Goal: Task Accomplishment & Management: Complete application form

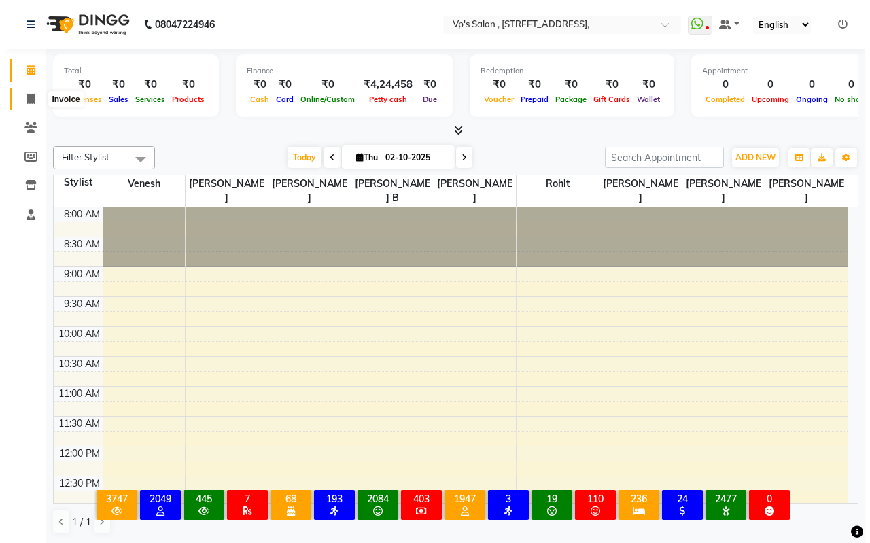
scroll to position [360, 0]
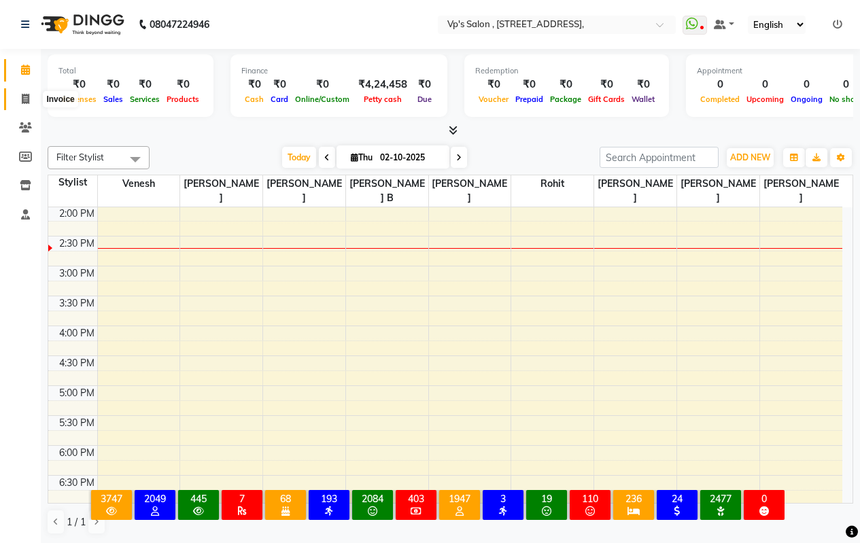
click at [32, 97] on span at bounding box center [26, 100] width 24 height 16
select select "service"
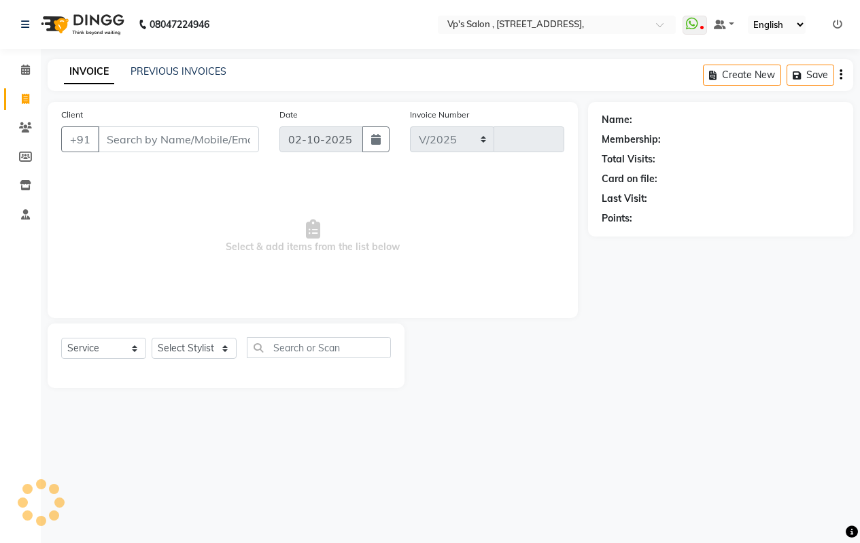
select select "4917"
type input "1873"
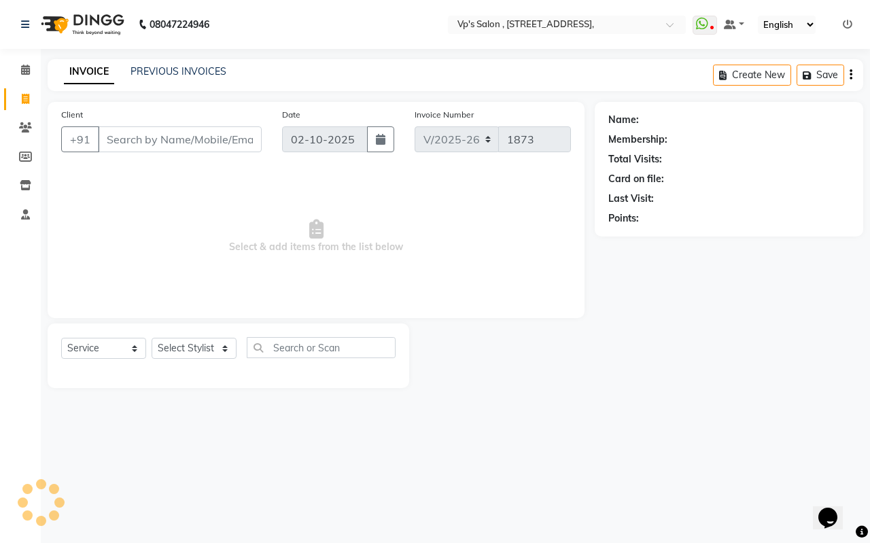
click at [167, 136] on input "Client" at bounding box center [180, 139] width 164 height 26
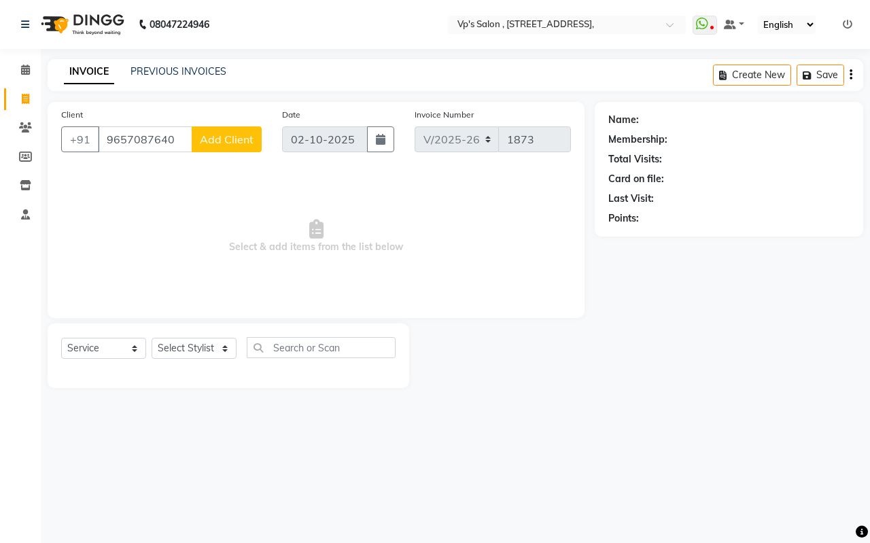
type input "9657087640"
click at [231, 144] on span "Add Client" at bounding box center [227, 140] width 54 height 14
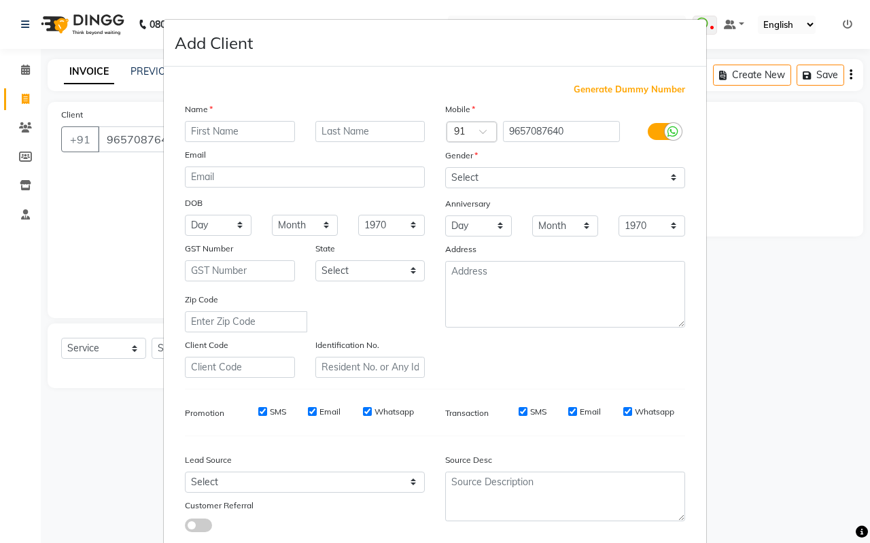
click at [243, 121] on div "Name Email DOB Day 01 02 03 04 05 06 07 08 09 10 11 12 13 14 15 16 17 18 19 20 …" at bounding box center [305, 240] width 260 height 276
click at [244, 122] on input "text" at bounding box center [240, 131] width 110 height 21
type input "karan"
click at [345, 127] on input "text" at bounding box center [370, 131] width 110 height 21
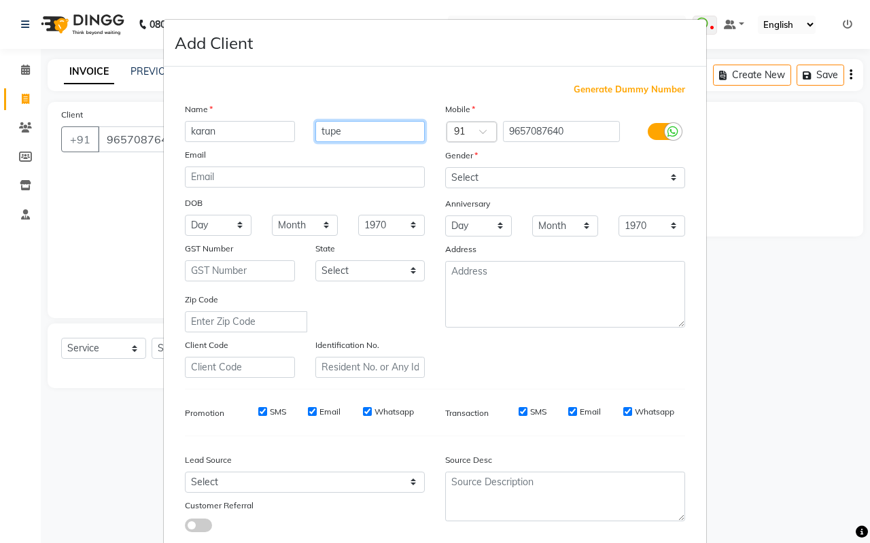
type input "tupe"
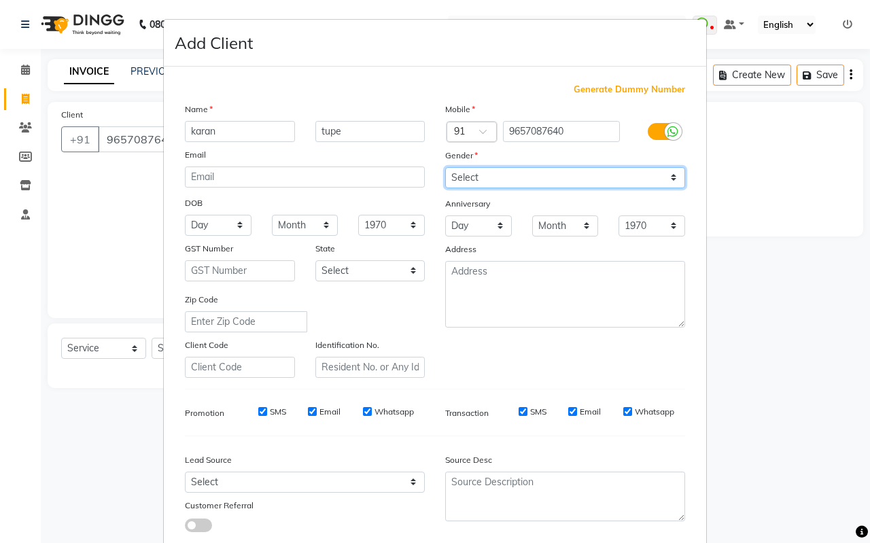
click at [467, 177] on select "Select [DEMOGRAPHIC_DATA] [DEMOGRAPHIC_DATA] Other Prefer Not To Say" at bounding box center [565, 177] width 240 height 21
select select "[DEMOGRAPHIC_DATA]"
click at [445, 167] on select "Select [DEMOGRAPHIC_DATA] [DEMOGRAPHIC_DATA] Other Prefer Not To Say" at bounding box center [565, 177] width 240 height 21
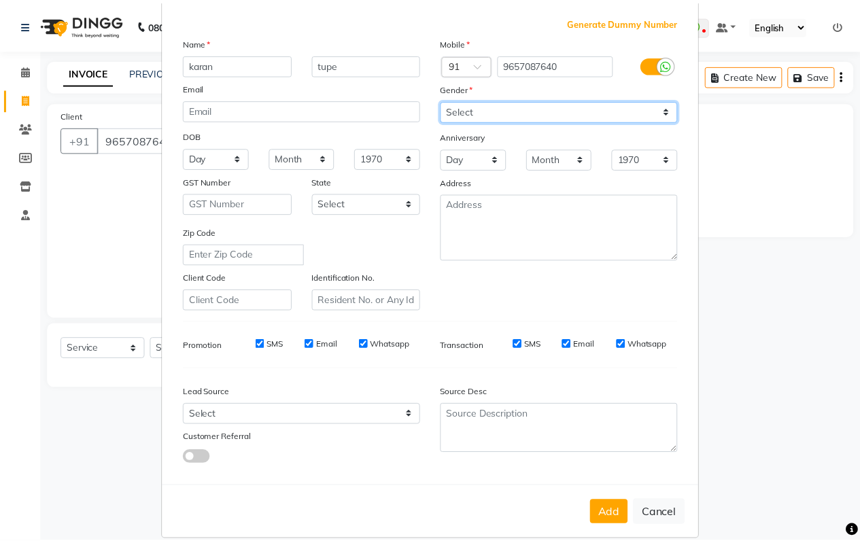
scroll to position [84, 0]
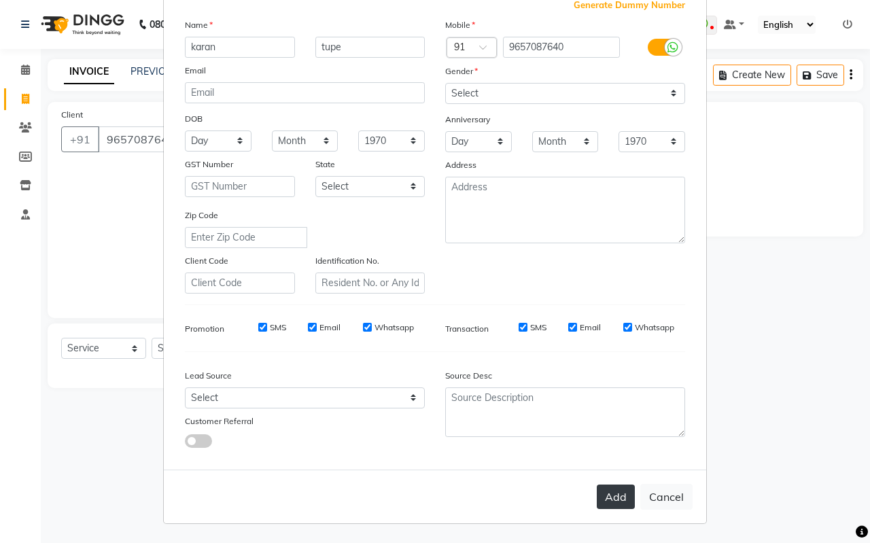
click at [601, 501] on button "Add" at bounding box center [616, 497] width 38 height 24
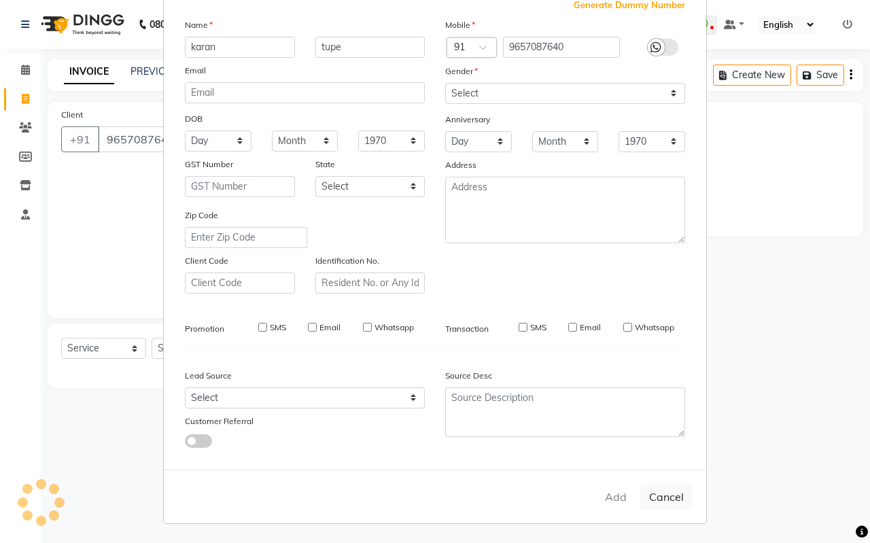
select select
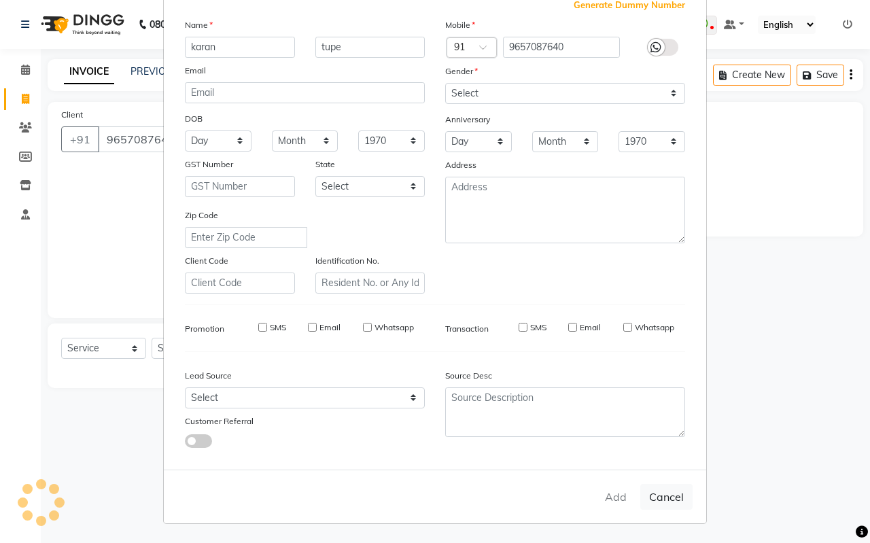
select select
checkbox input "false"
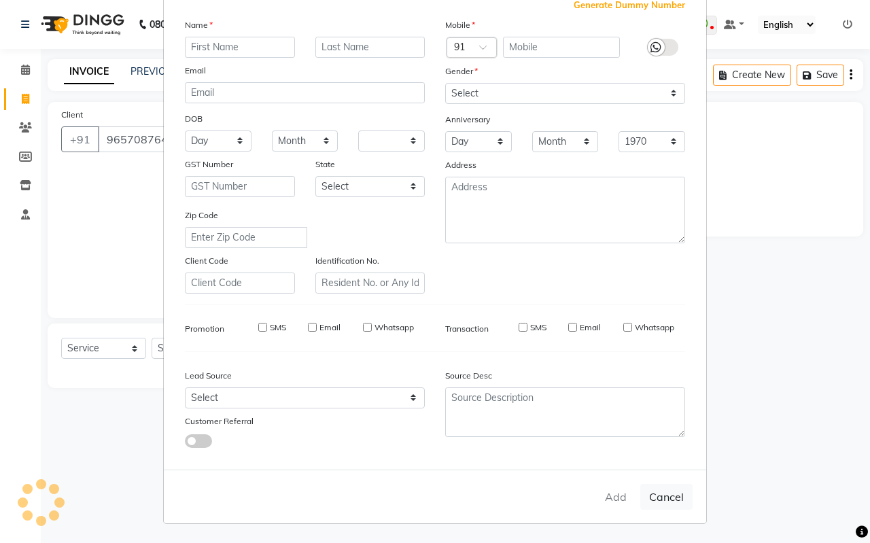
checkbox input "false"
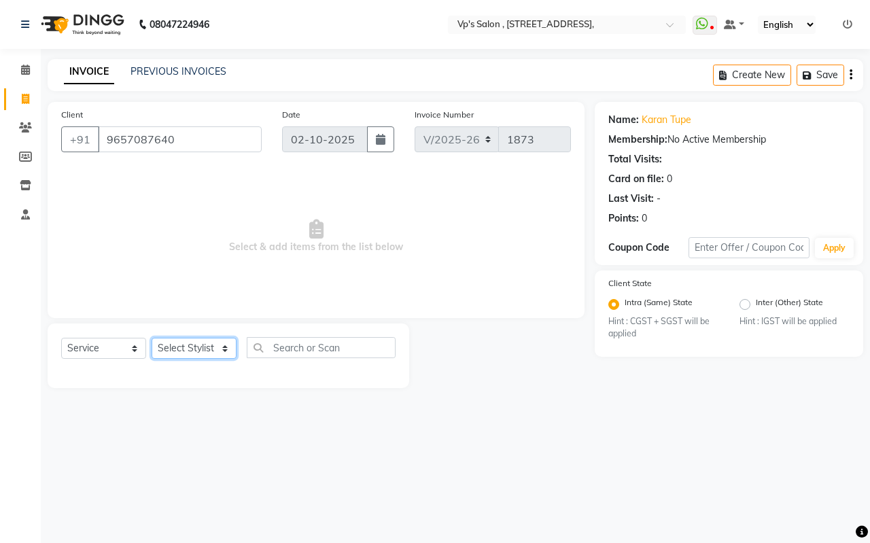
click at [197, 347] on select "Select Stylist [PERSON_NAME] [PERSON_NAME] [PERSON_NAME] [PERSON_NAME] priyanka…" at bounding box center [194, 348] width 85 height 21
select select "62675"
click at [152, 338] on select "Select Stylist [PERSON_NAME] [PERSON_NAME] [PERSON_NAME] [PERSON_NAME] priyanka…" at bounding box center [194, 348] width 85 height 21
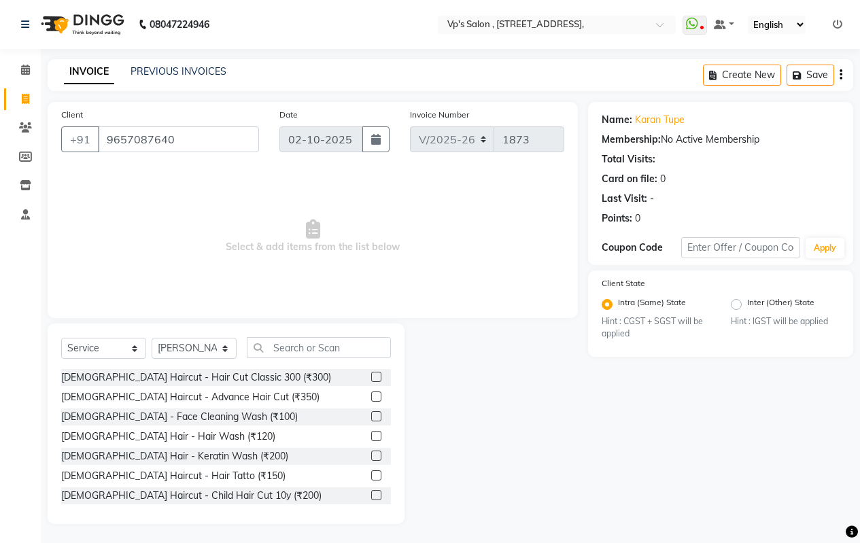
click at [371, 375] on label at bounding box center [376, 377] width 10 height 10
click at [371, 375] on input "checkbox" at bounding box center [375, 377] width 9 height 9
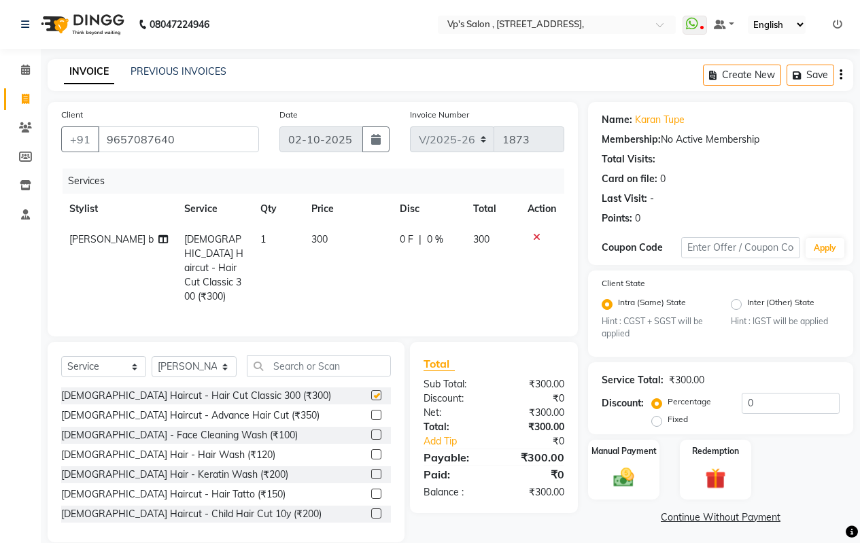
checkbox input "false"
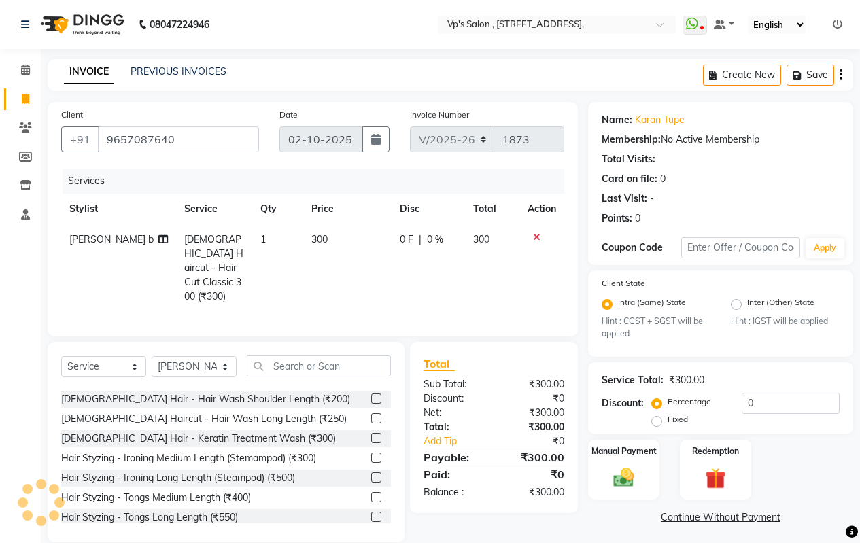
scroll to position [612, 0]
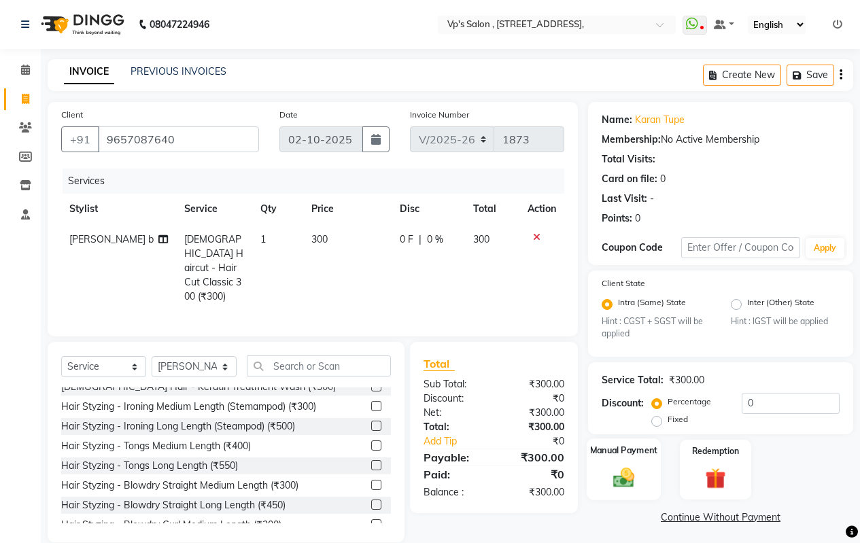
click at [609, 472] on img at bounding box center [623, 478] width 35 height 24
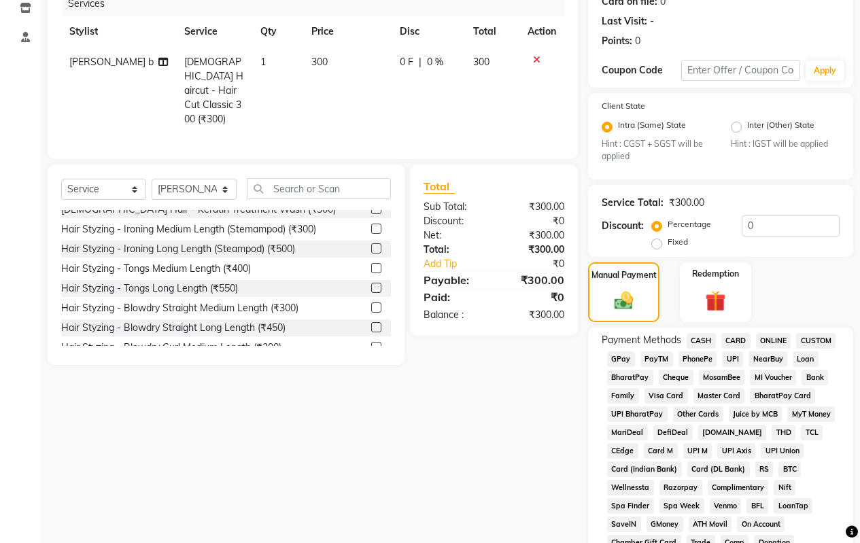
scroll to position [408, 0]
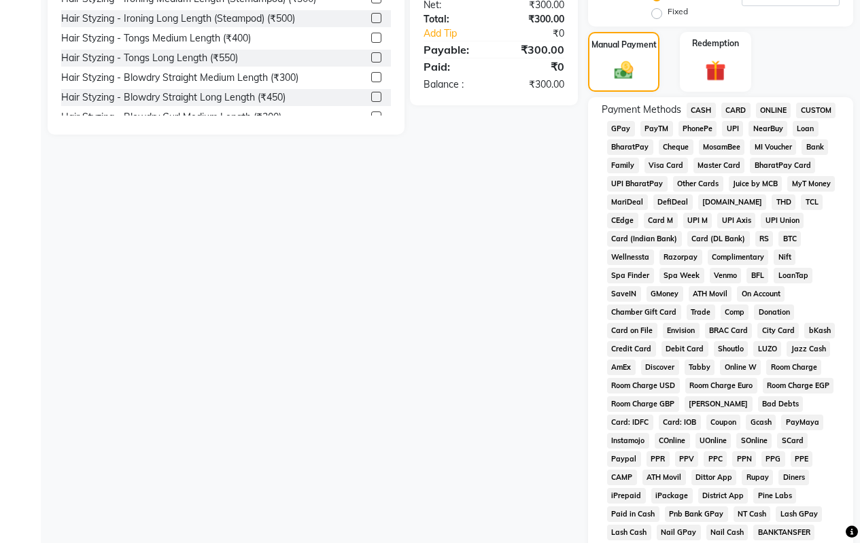
click at [767, 110] on span "ONLINE" at bounding box center [773, 111] width 35 height 16
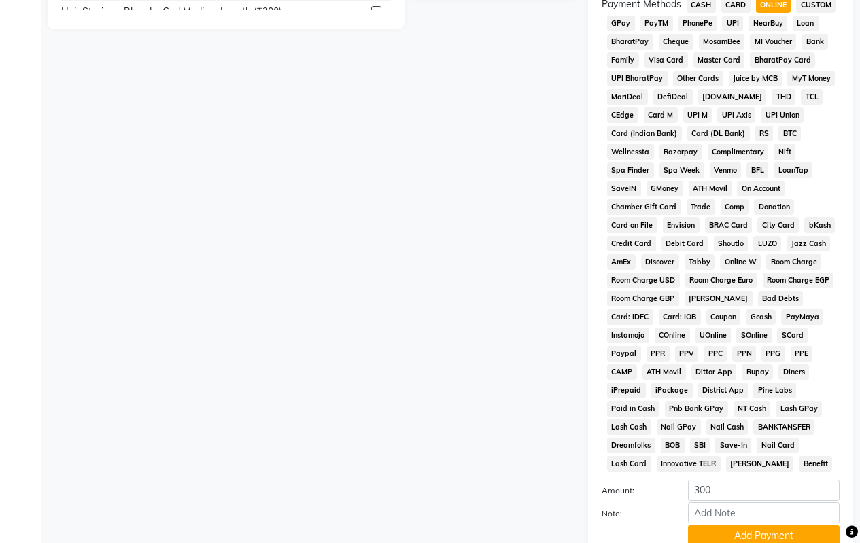
scroll to position [622, 0]
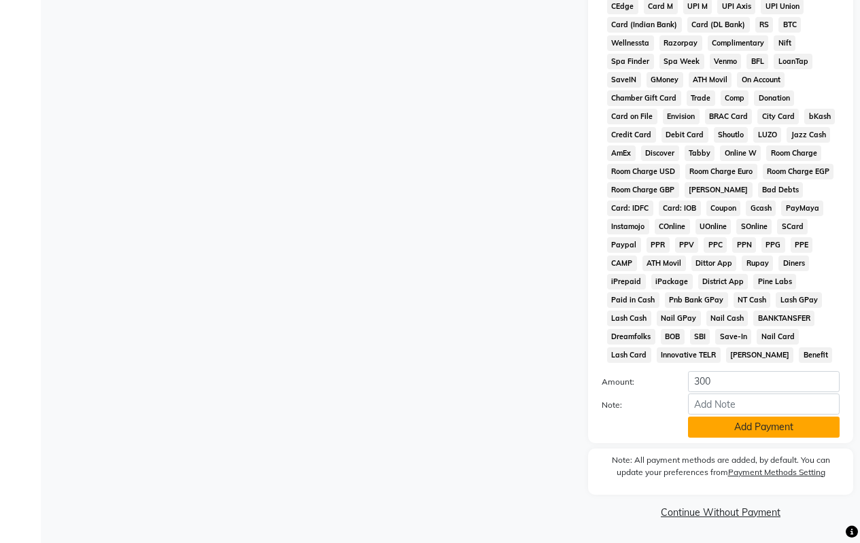
click at [736, 423] on button "Add Payment" at bounding box center [764, 427] width 152 height 21
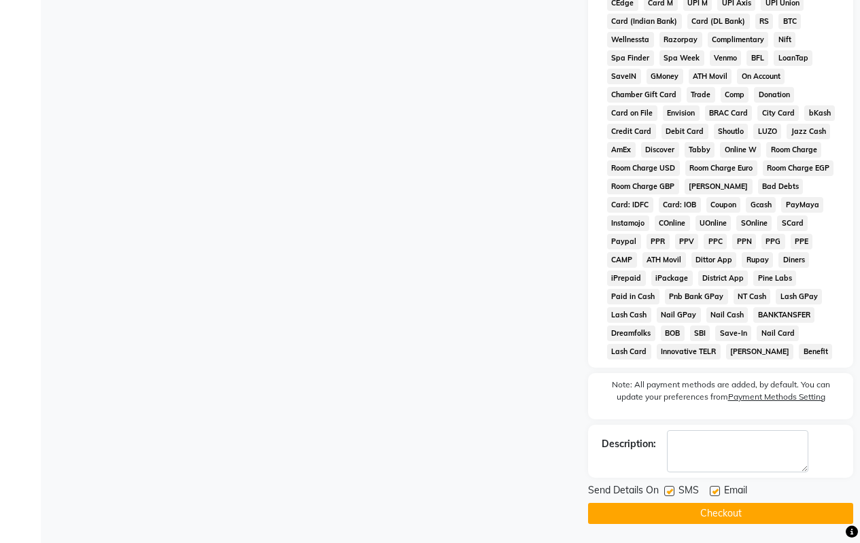
scroll to position [627, 0]
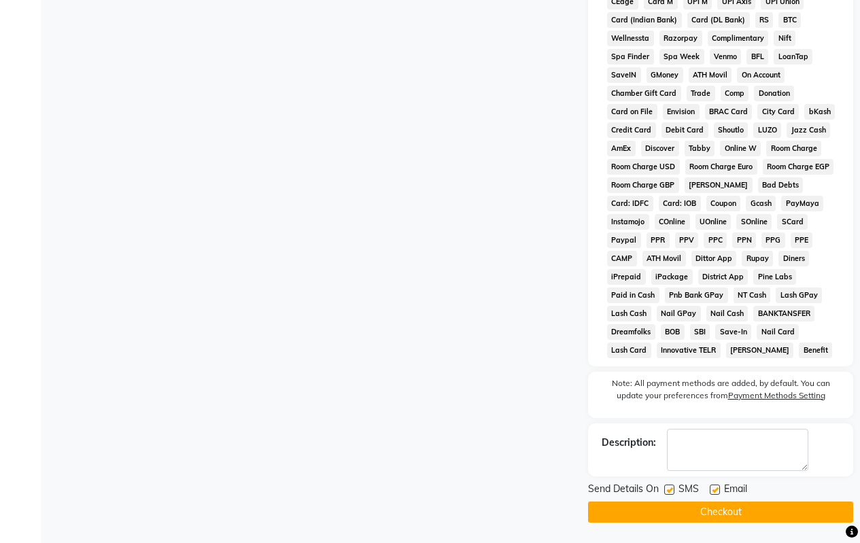
click at [689, 513] on button "Checkout" at bounding box center [720, 512] width 265 height 21
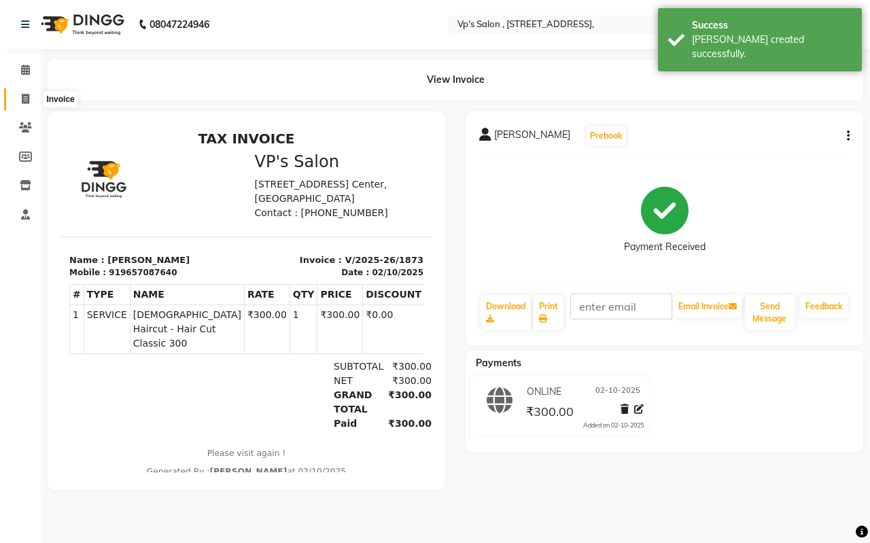
click at [21, 99] on span at bounding box center [26, 100] width 24 height 16
click at [22, 99] on icon at bounding box center [25, 99] width 7 height 10
select select "service"
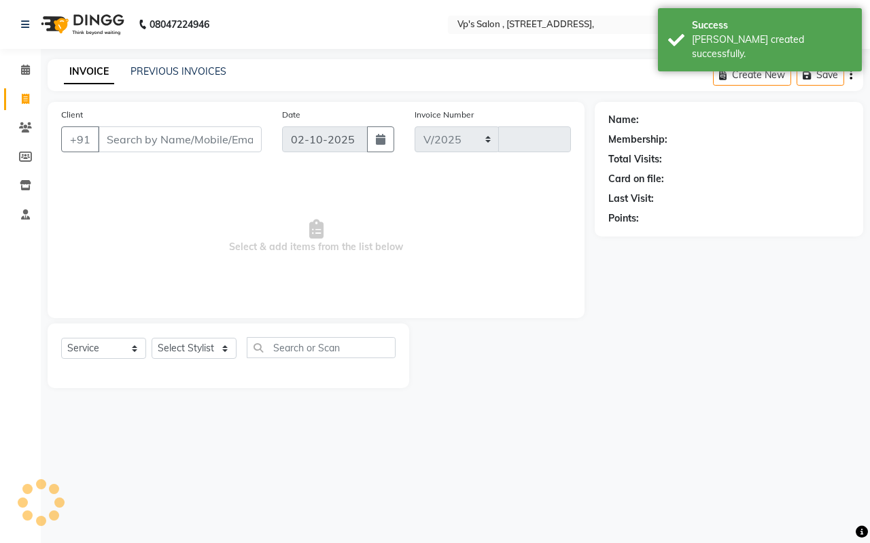
select select "4917"
type input "1874"
click at [120, 134] on input "Client" at bounding box center [180, 139] width 164 height 26
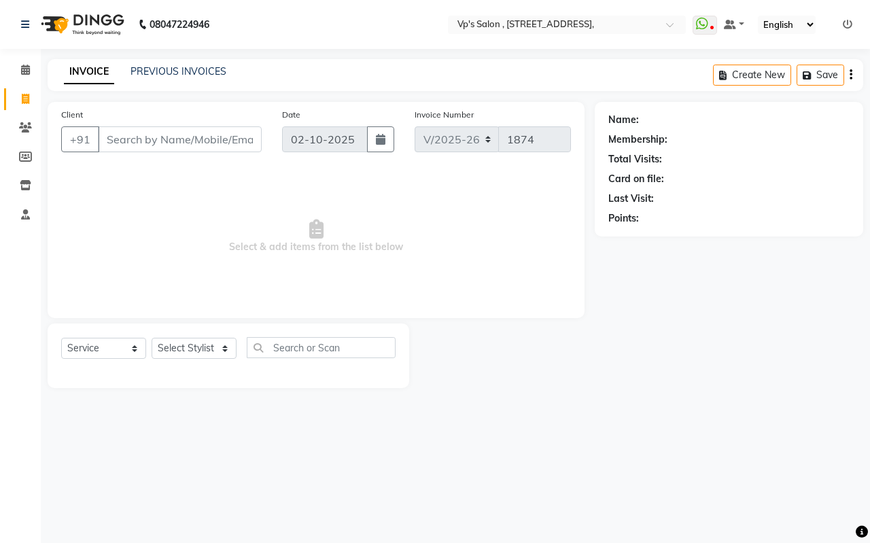
click at [110, 128] on input "Client" at bounding box center [180, 139] width 164 height 26
click at [127, 149] on input "Client" at bounding box center [180, 139] width 164 height 26
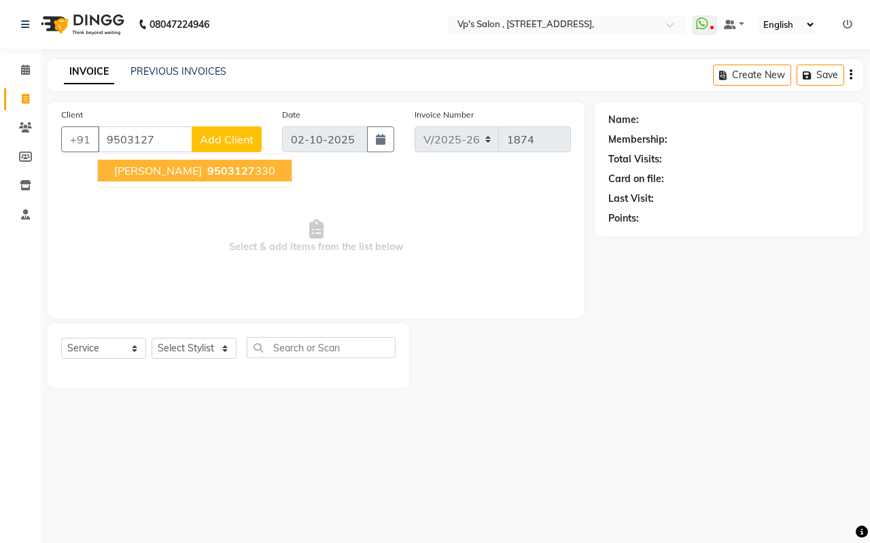
click at [131, 173] on span "[PERSON_NAME]" at bounding box center [158, 171] width 88 height 14
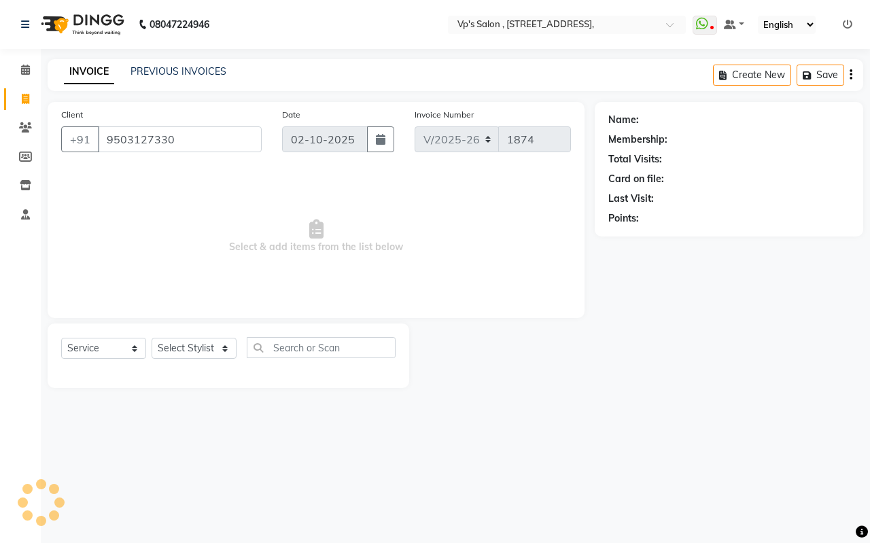
type input "9503127330"
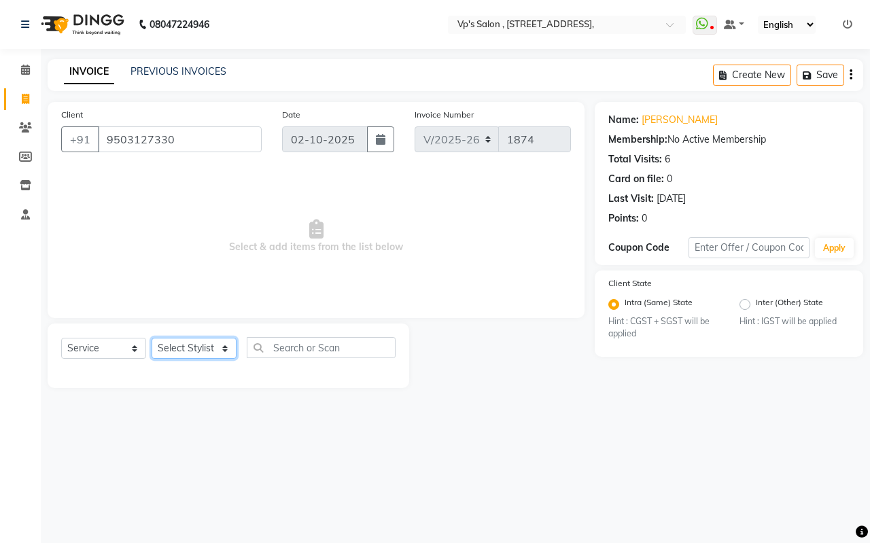
click at [188, 345] on select "Select Stylist [PERSON_NAME] [PERSON_NAME] [PERSON_NAME] [PERSON_NAME] priyanka…" at bounding box center [194, 348] width 85 height 21
select select "30153"
click at [152, 338] on select "Select Stylist [PERSON_NAME] [PERSON_NAME] [PERSON_NAME] [PERSON_NAME] priyanka…" at bounding box center [194, 348] width 85 height 21
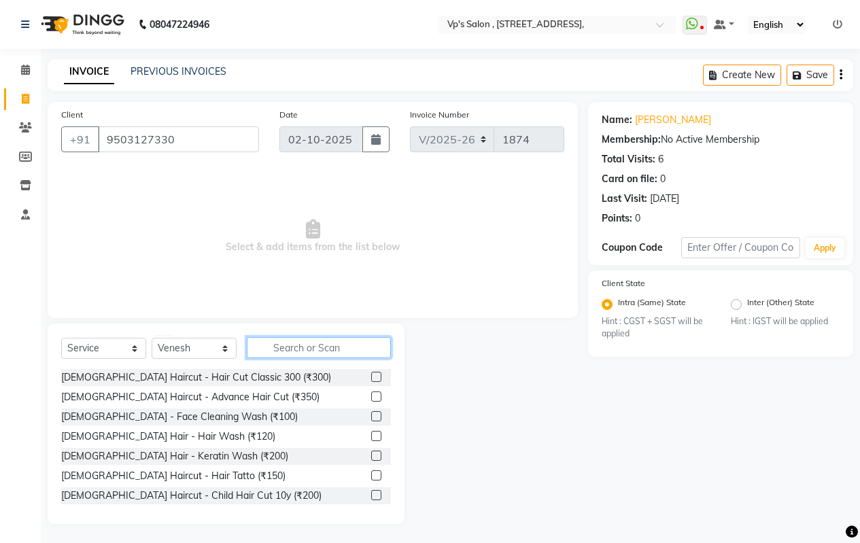
click at [305, 348] on input "text" at bounding box center [319, 347] width 144 height 21
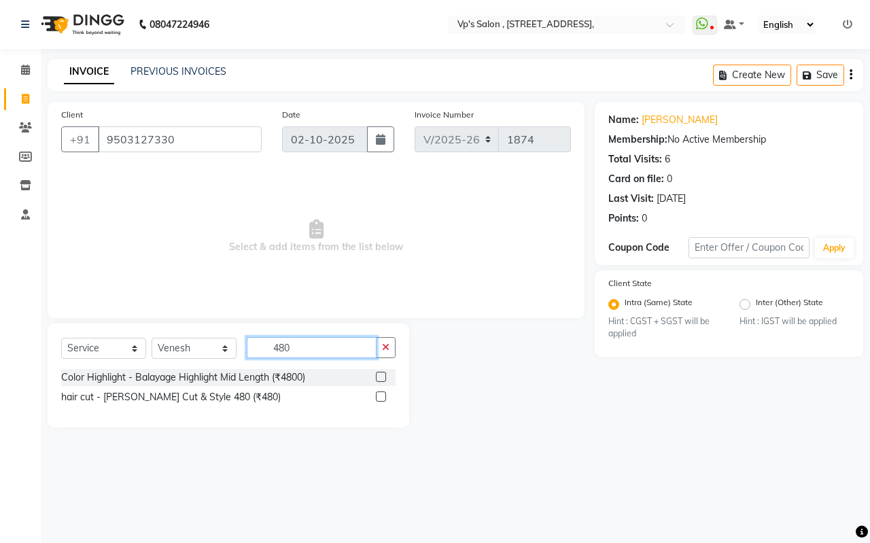
type input "480"
click at [381, 394] on label at bounding box center [381, 397] width 10 height 10
click at [381, 394] on input "checkbox" at bounding box center [380, 397] width 9 height 9
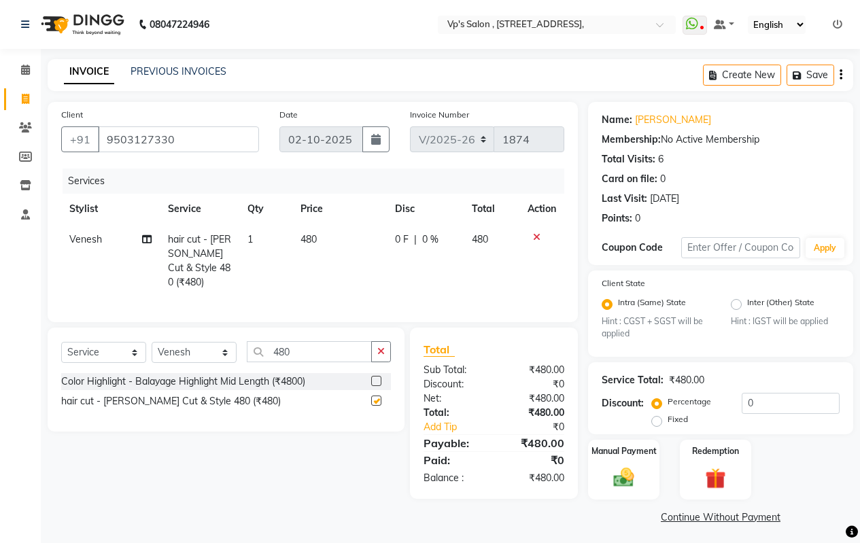
checkbox input "false"
drag, startPoint x: 375, startPoint y: 347, endPoint x: 345, endPoint y: 353, distance: 30.4
click at [375, 346] on button "button" at bounding box center [381, 351] width 20 height 21
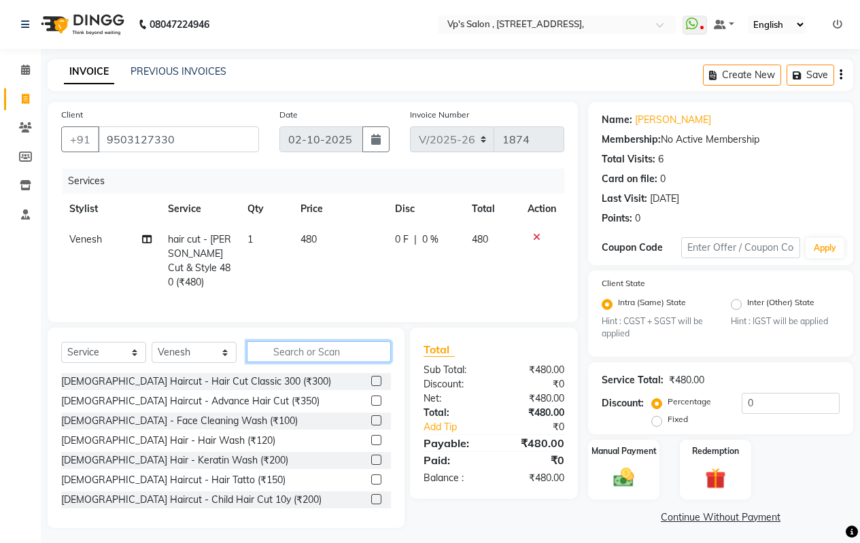
click at [335, 352] on input "text" at bounding box center [319, 351] width 144 height 21
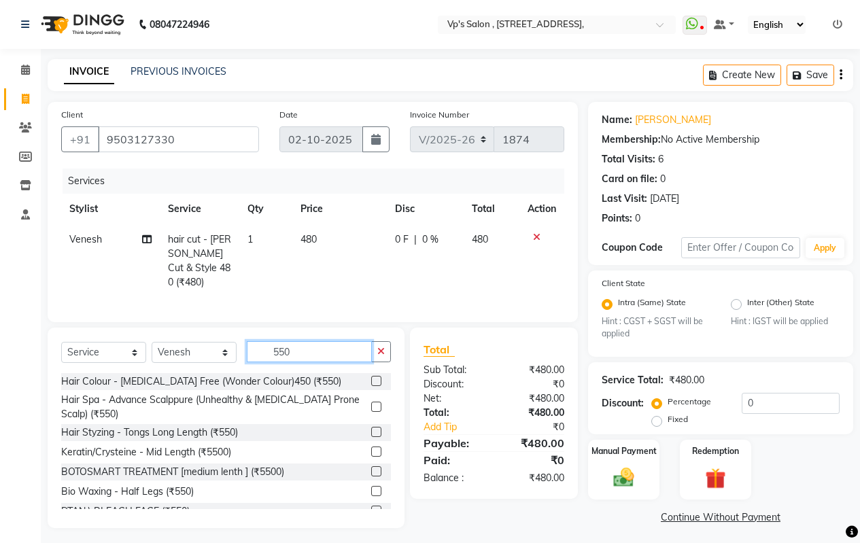
type input "550"
click at [371, 377] on label at bounding box center [376, 381] width 10 height 10
click at [371, 377] on input "checkbox" at bounding box center [375, 381] width 9 height 9
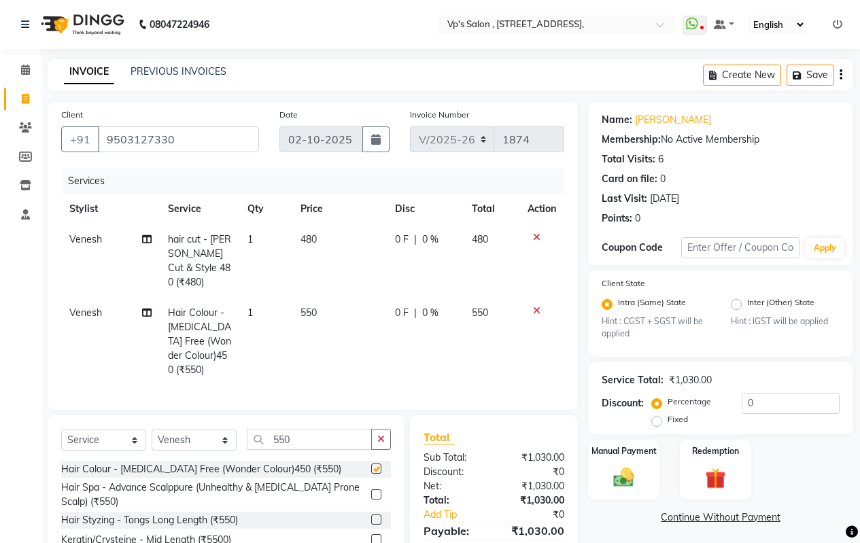
checkbox input "false"
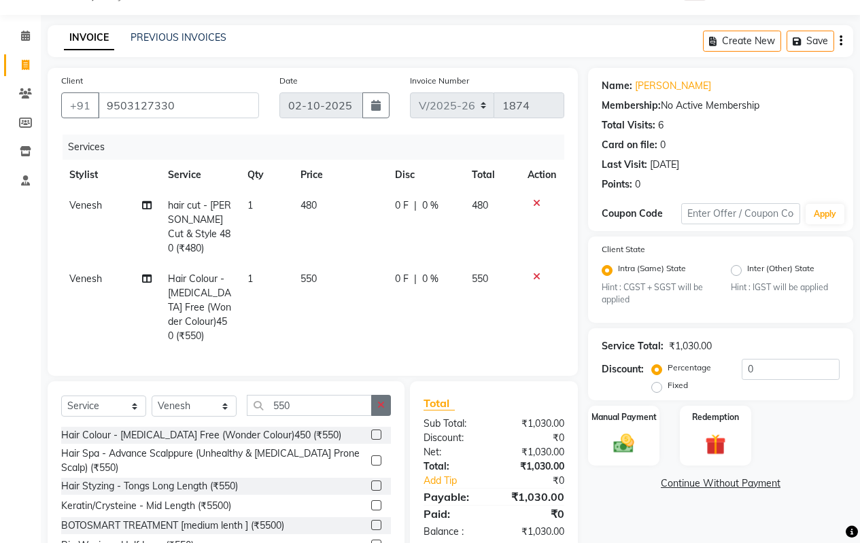
scroll to position [68, 0]
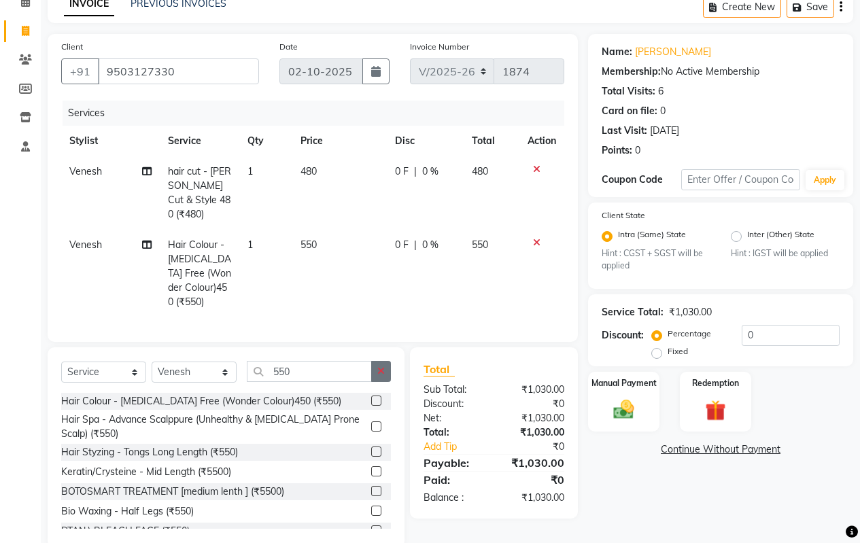
click at [381, 369] on icon "button" at bounding box center [380, 371] width 7 height 10
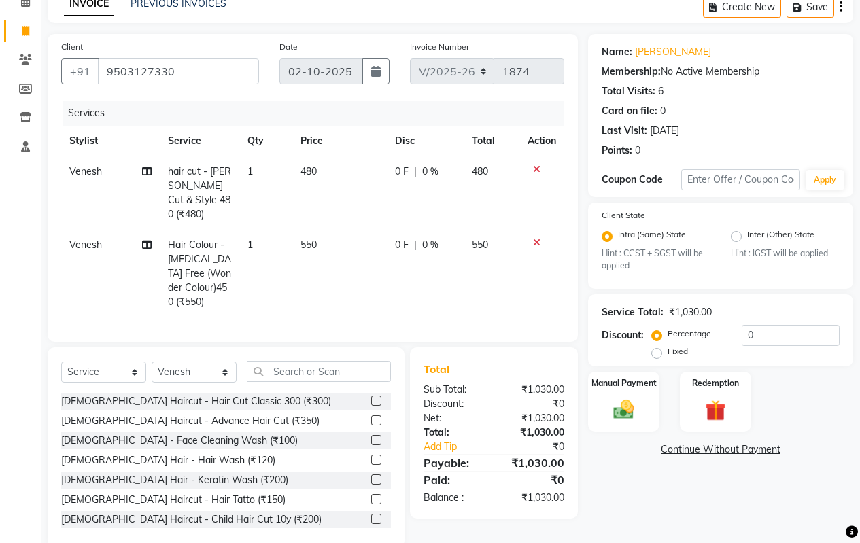
click at [301, 239] on span "550" at bounding box center [308, 245] width 16 height 12
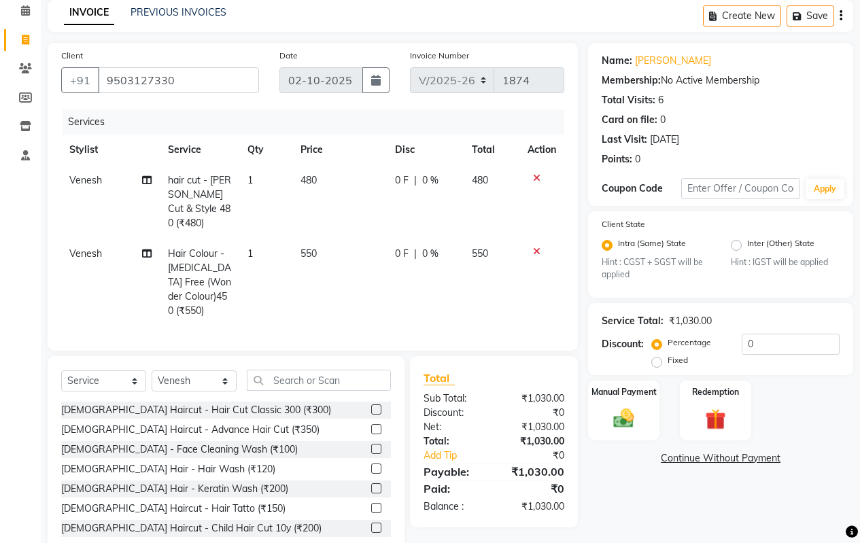
select select "30153"
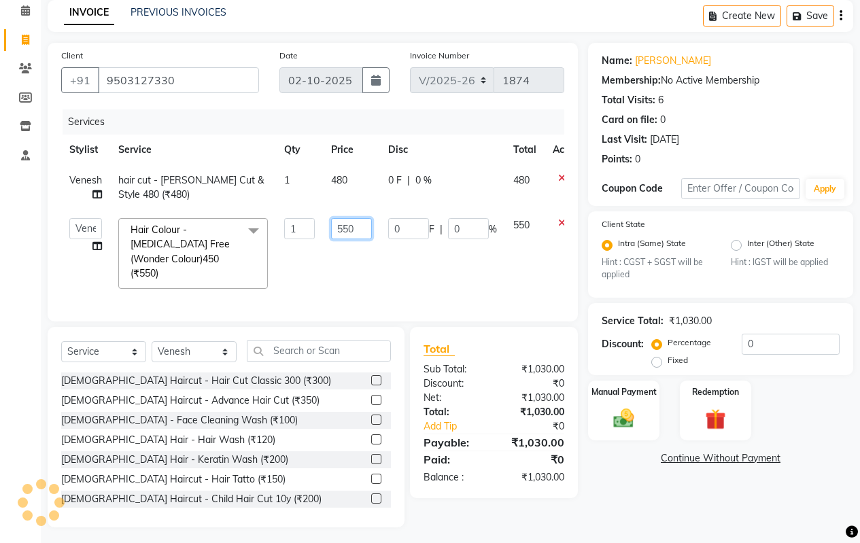
click at [345, 223] on input "550" at bounding box center [351, 228] width 41 height 21
type input "650"
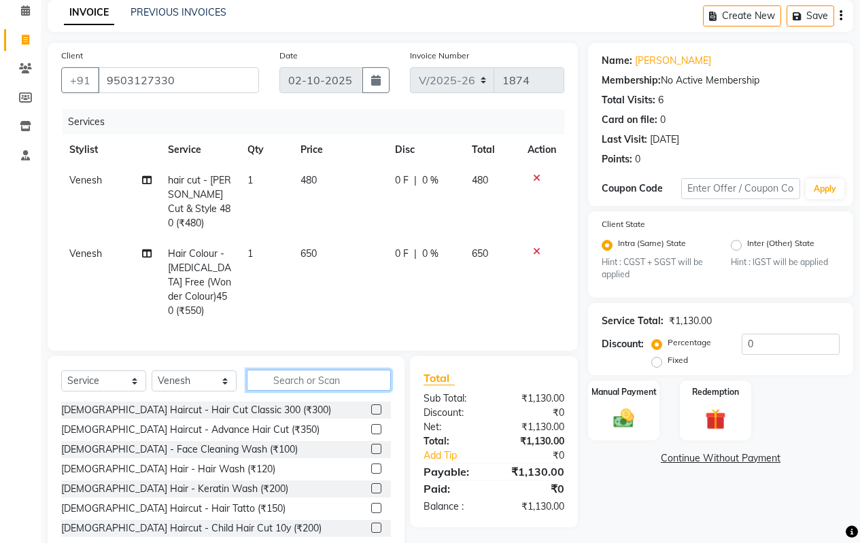
click at [321, 345] on div "Client [PHONE_NUMBER] Date [DATE] Invoice Number V/2025 V/[PHONE_NUMBER] Servic…" at bounding box center [312, 300] width 551 height 514
click at [312, 371] on input "text" at bounding box center [319, 380] width 144 height 21
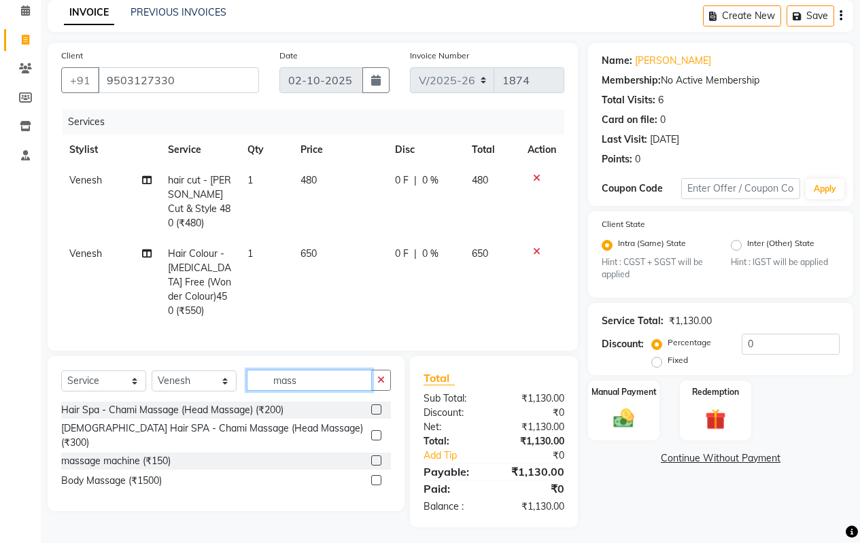
type input "mass"
click at [377, 455] on label at bounding box center [376, 460] width 10 height 10
click at [377, 457] on input "checkbox" at bounding box center [375, 461] width 9 height 9
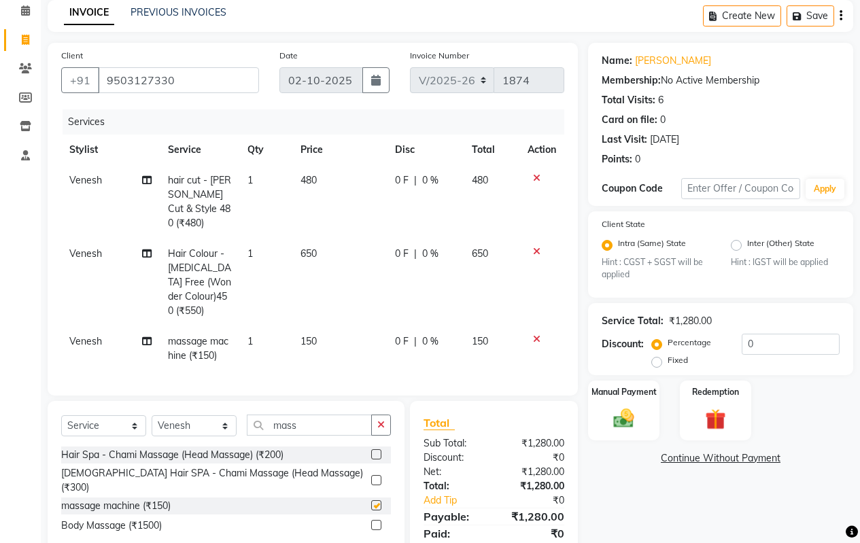
checkbox input "false"
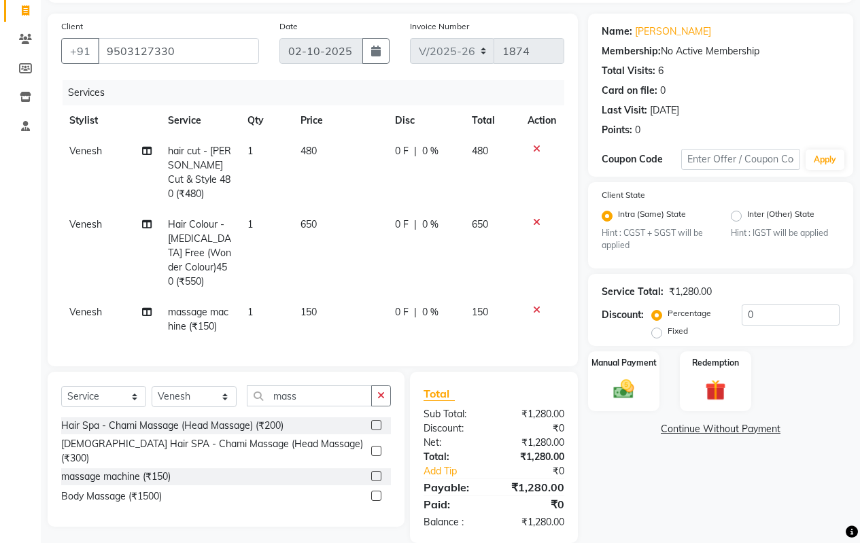
scroll to position [105, 0]
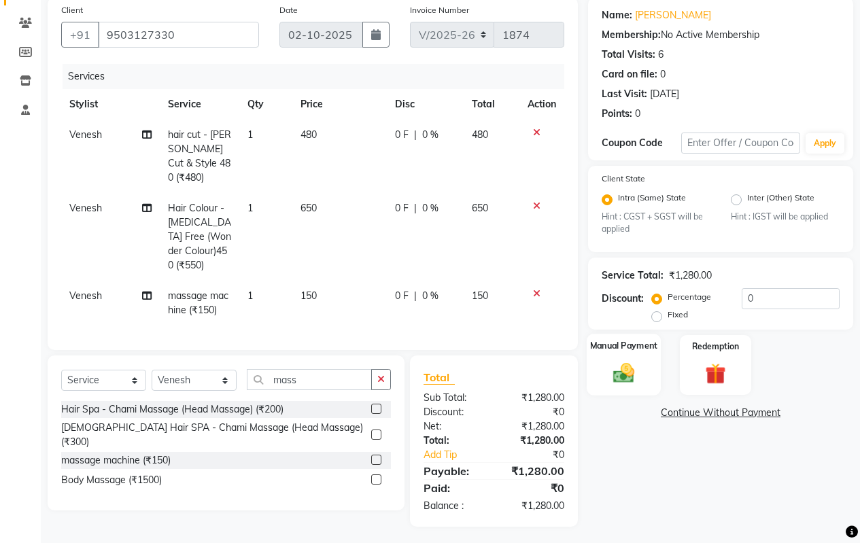
click at [615, 370] on img at bounding box center [623, 373] width 35 height 24
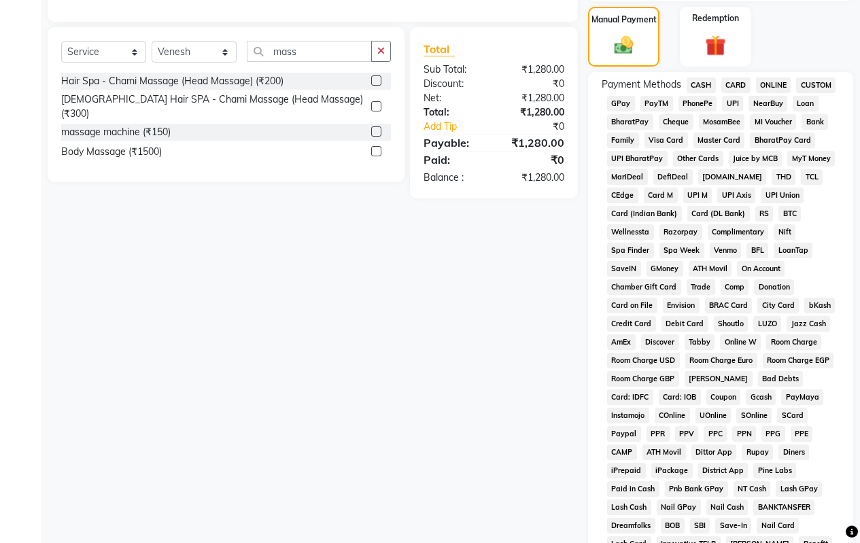
scroll to position [445, 0]
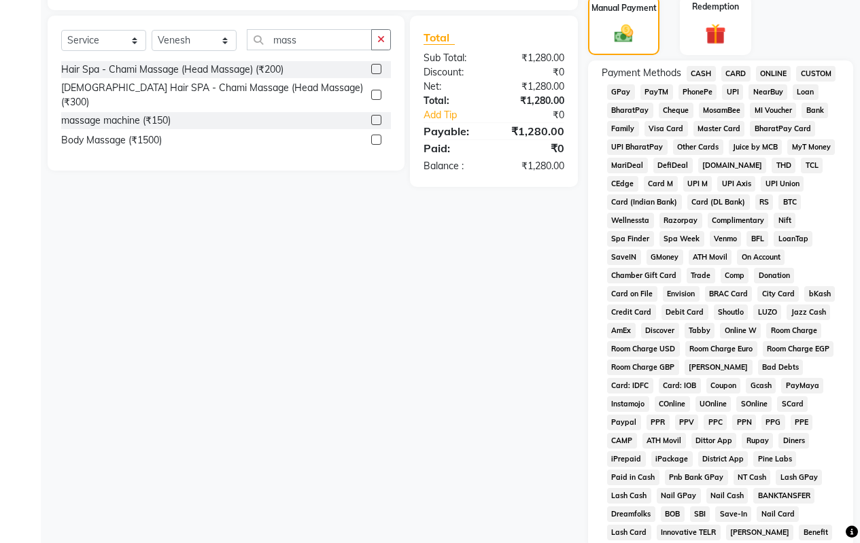
click at [694, 75] on span "CASH" at bounding box center [701, 74] width 29 height 16
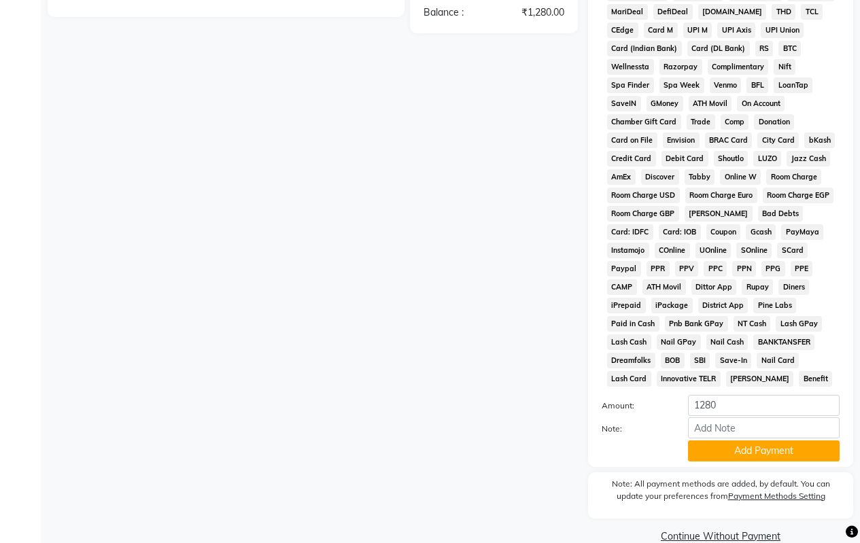
scroll to position [622, 0]
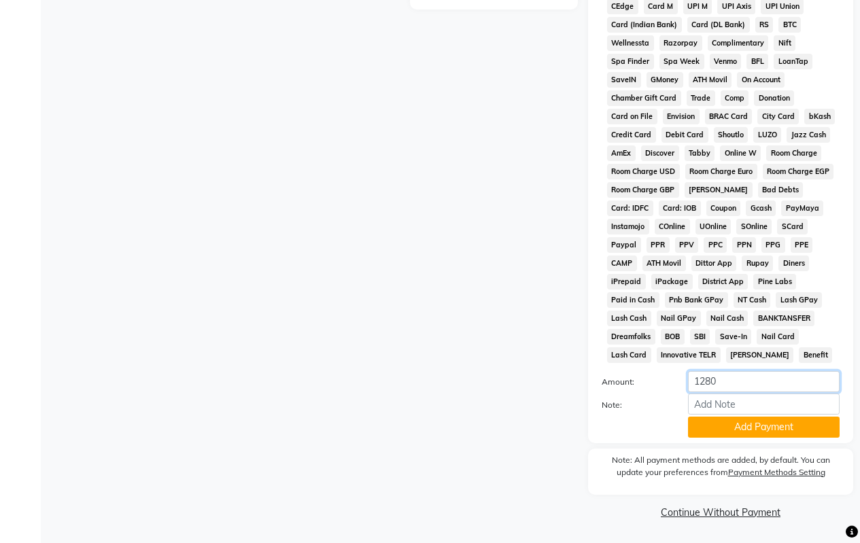
click at [727, 382] on input "1280" at bounding box center [764, 381] width 152 height 21
type input "1"
type input "500"
click at [729, 437] on button "Add Payment" at bounding box center [764, 427] width 152 height 21
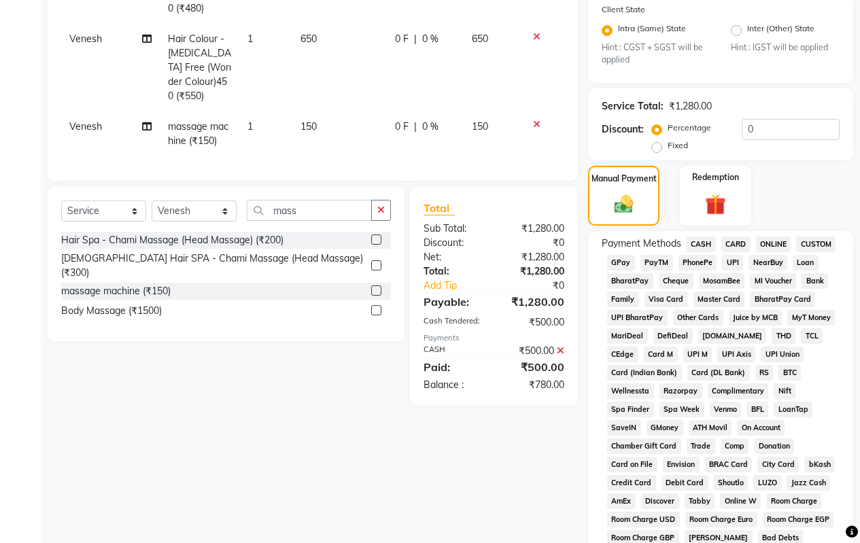
scroll to position [214, 0]
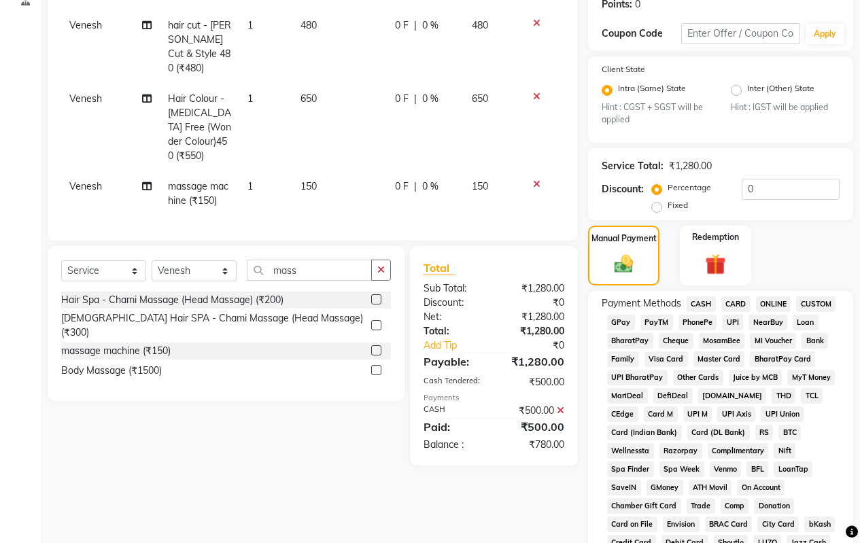
click at [762, 300] on span "ONLINE" at bounding box center [773, 304] width 35 height 16
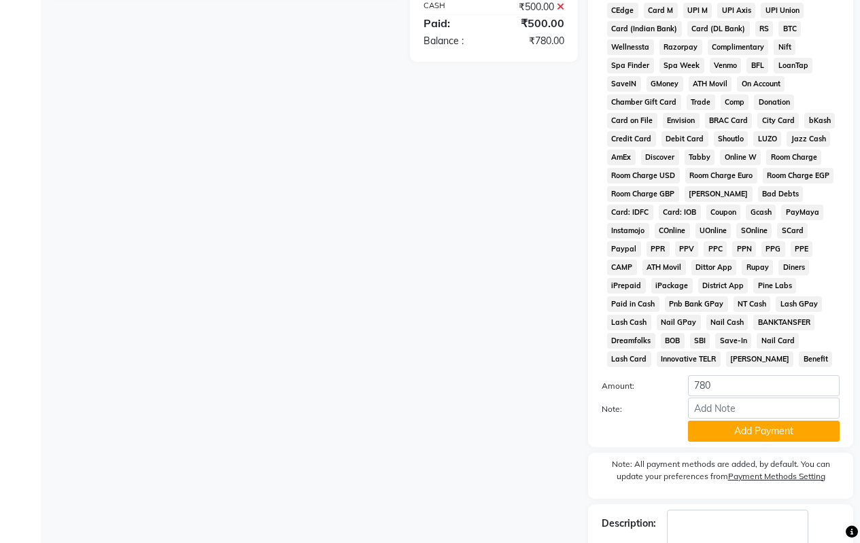
scroll to position [699, 0]
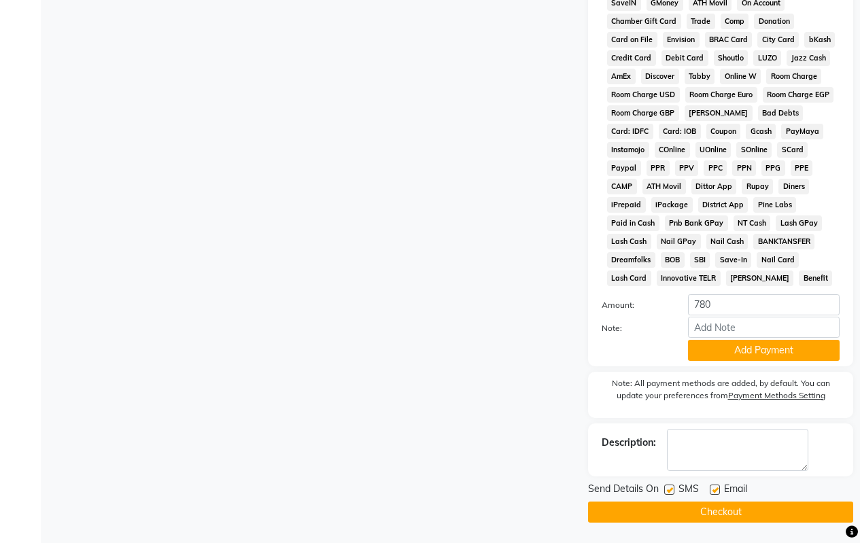
click at [733, 292] on div "Payment Methods CASH CARD ONLINE CUSTOM GPay PayTM PhonePe UPI NearBuy Loan Bha…" at bounding box center [721, 86] width 238 height 549
click at [727, 298] on input "780" at bounding box center [764, 304] width 152 height 21
type input "7"
type input "630"
click at [714, 355] on button "Add Payment" at bounding box center [764, 350] width 152 height 21
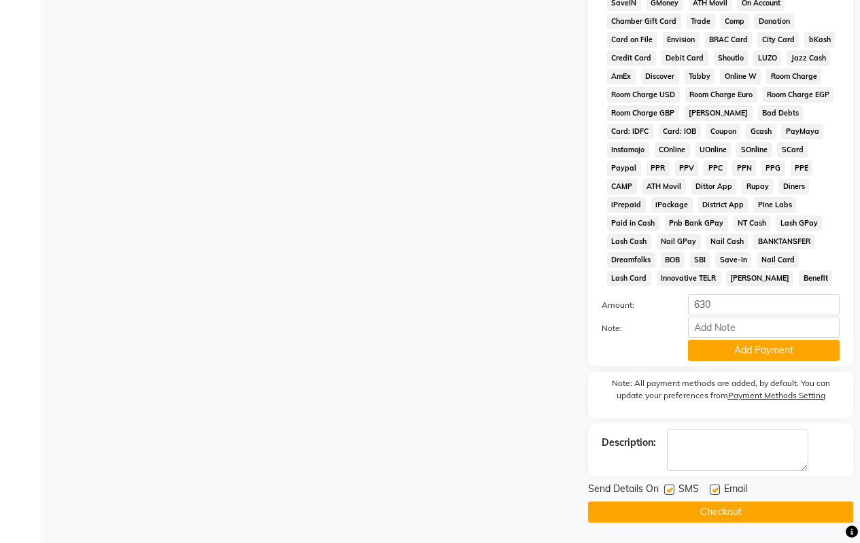
scroll to position [627, 0]
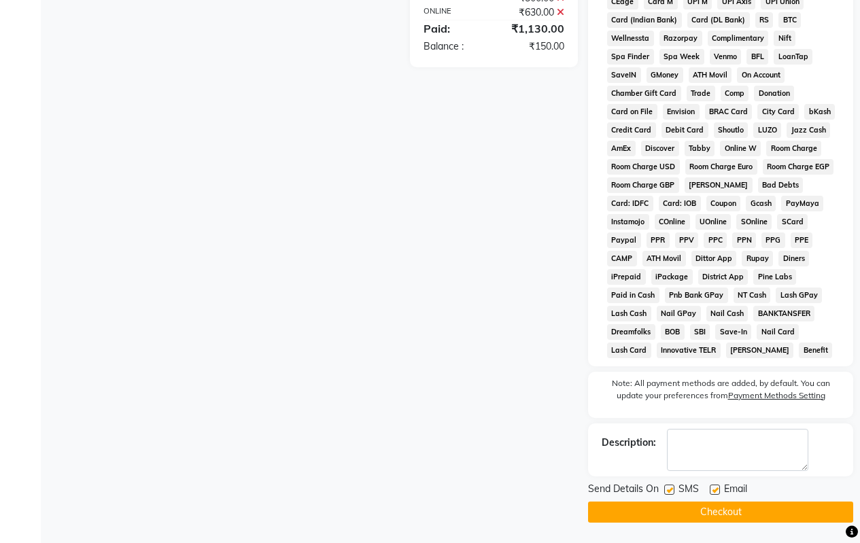
click at [687, 508] on button "Checkout" at bounding box center [720, 512] width 265 height 21
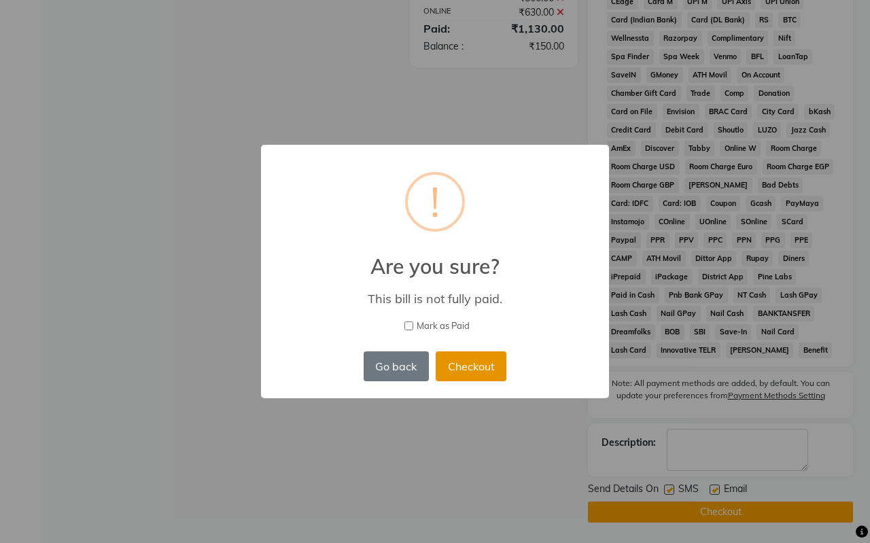
click at [454, 364] on button "Checkout" at bounding box center [471, 366] width 71 height 30
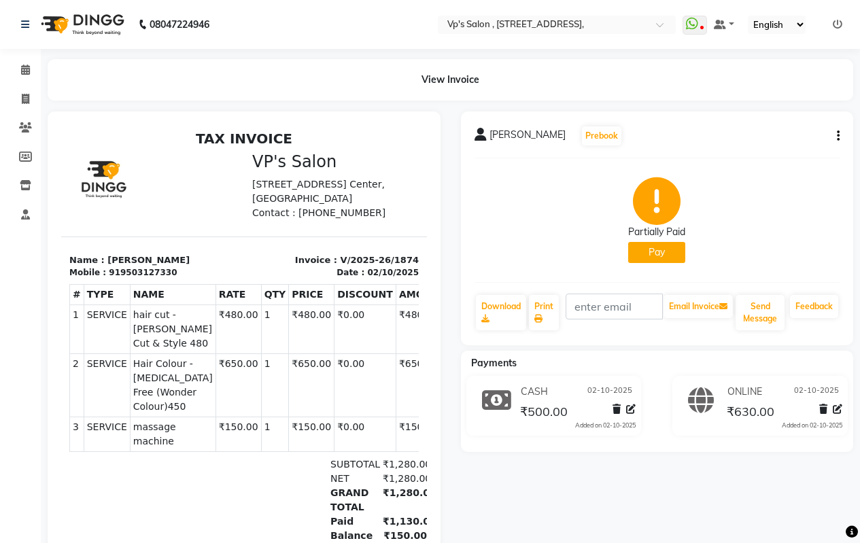
click at [838, 136] on icon "button" at bounding box center [838, 136] width 3 height 1
click at [790, 146] on div "Edit Invoice" at bounding box center [783, 144] width 68 height 17
select select "service"
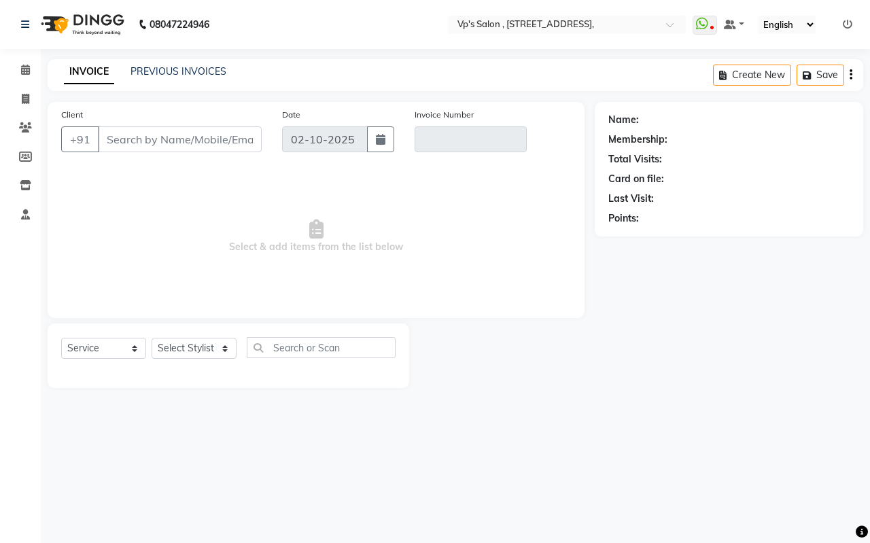
type input "9503127330"
type input "V/2025-26/1874"
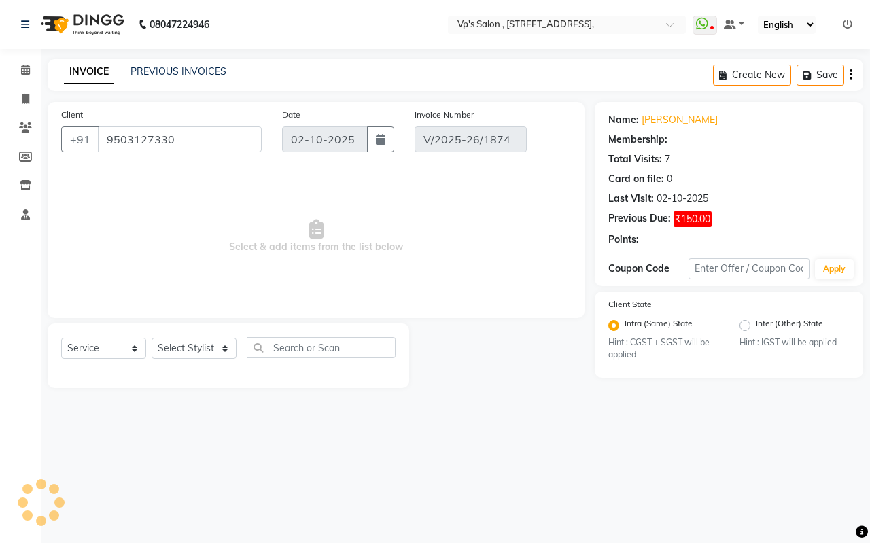
select select "select"
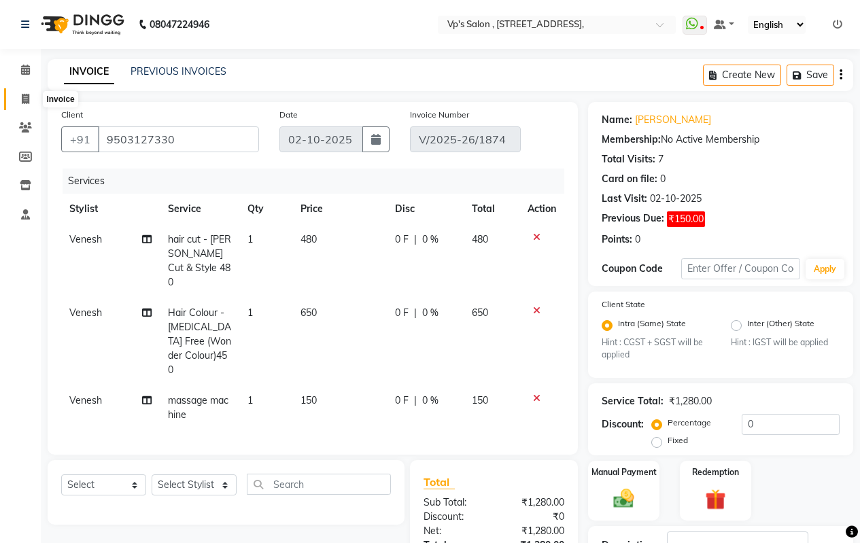
click at [22, 100] on icon at bounding box center [25, 99] width 7 height 10
select select "4917"
select select "service"
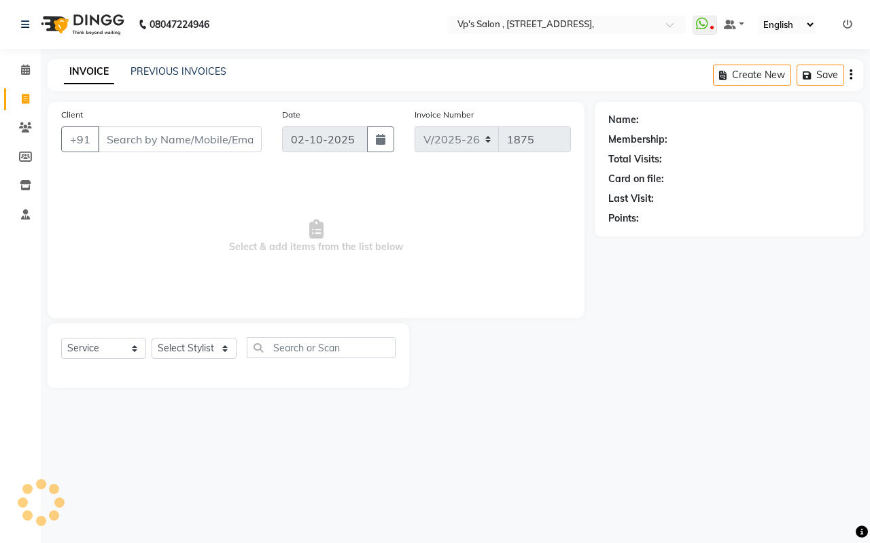
click at [151, 147] on input "Client" at bounding box center [180, 139] width 164 height 26
